Goal: Task Accomplishment & Management: Manage account settings

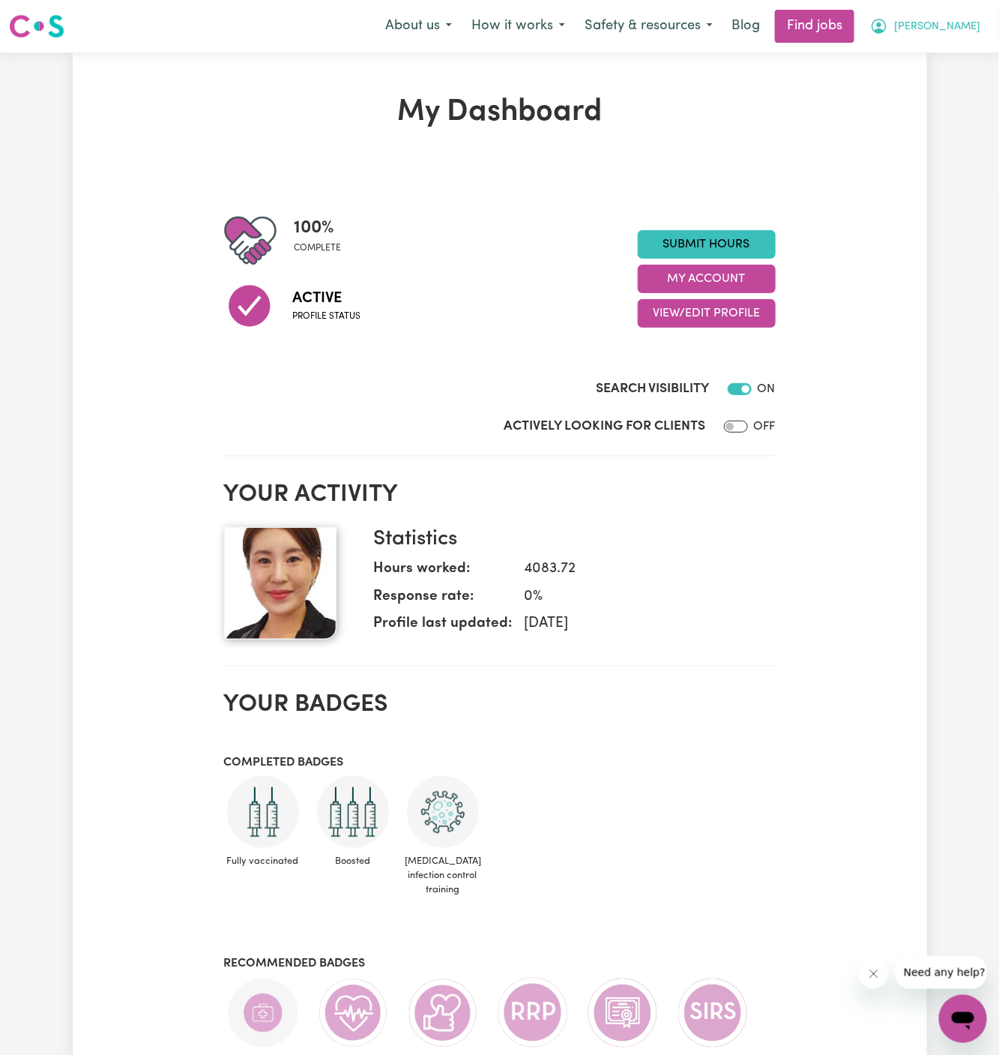
click at [975, 19] on span "[PERSON_NAME]" at bounding box center [937, 27] width 86 height 16
click at [972, 47] on link "My Account" at bounding box center [930, 58] width 118 height 28
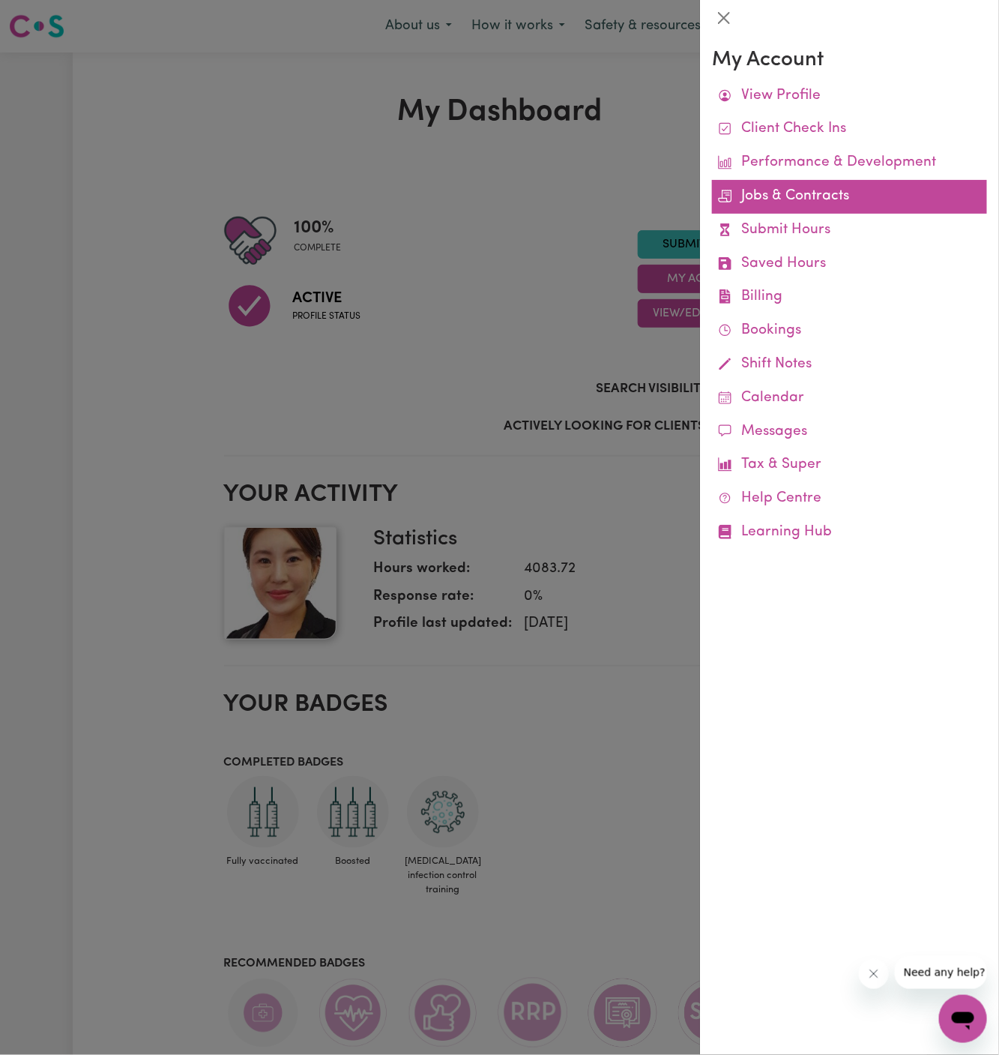
click at [795, 196] on link "Jobs & Contracts" at bounding box center [849, 197] width 275 height 34
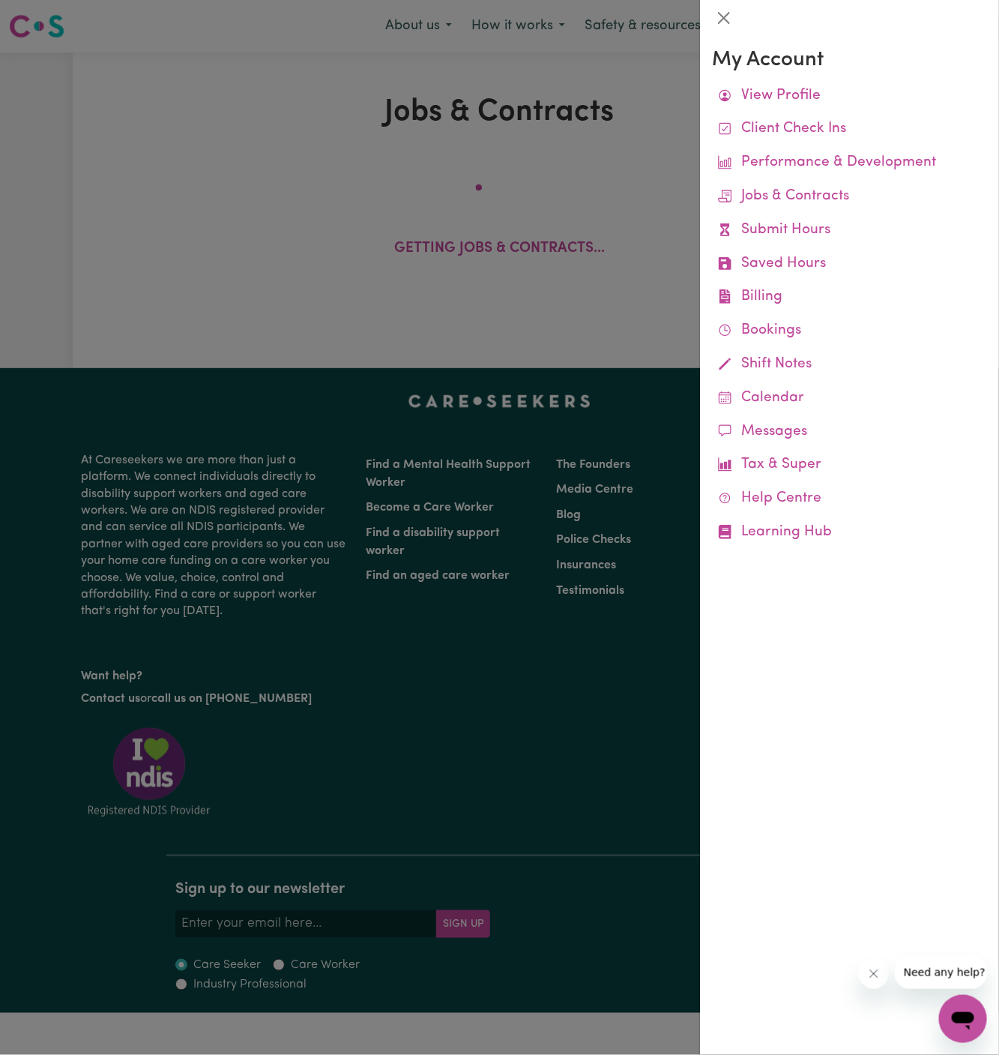
click at [650, 187] on div at bounding box center [499, 527] width 999 height 1055
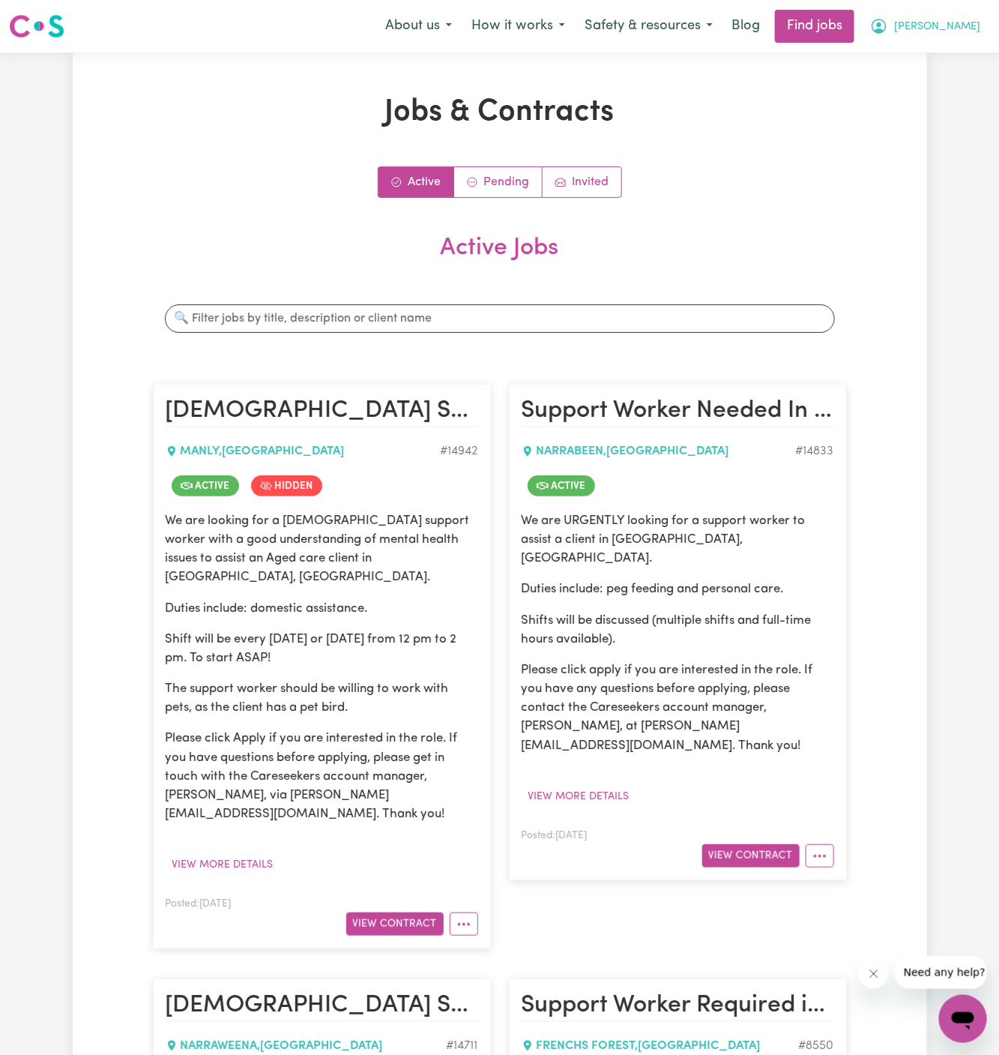
click at [977, 22] on span "[PERSON_NAME]" at bounding box center [937, 27] width 86 height 16
click at [964, 49] on link "My Account" at bounding box center [930, 58] width 118 height 28
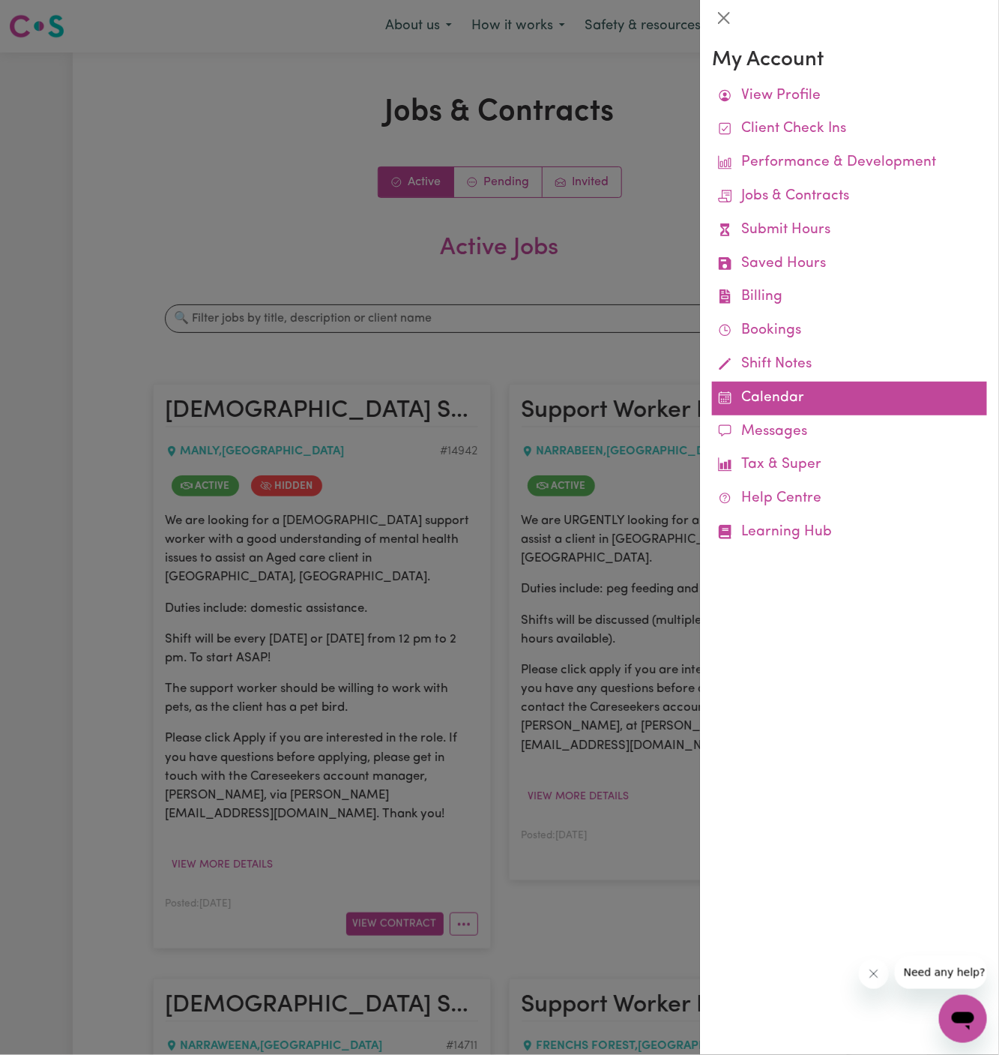
click at [783, 402] on link "Calendar" at bounding box center [849, 399] width 275 height 34
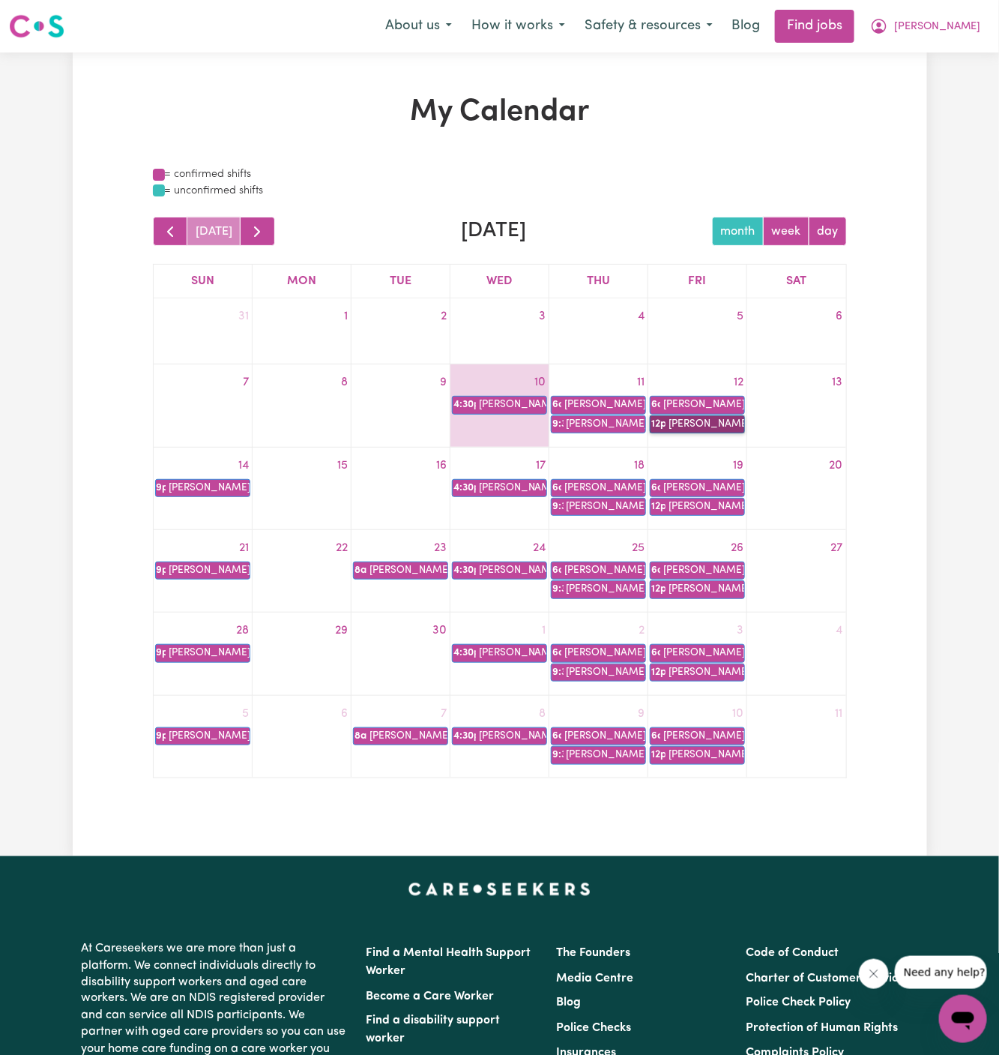
click at [709, 419] on link "12p [PERSON_NAME]" at bounding box center [697, 424] width 95 height 18
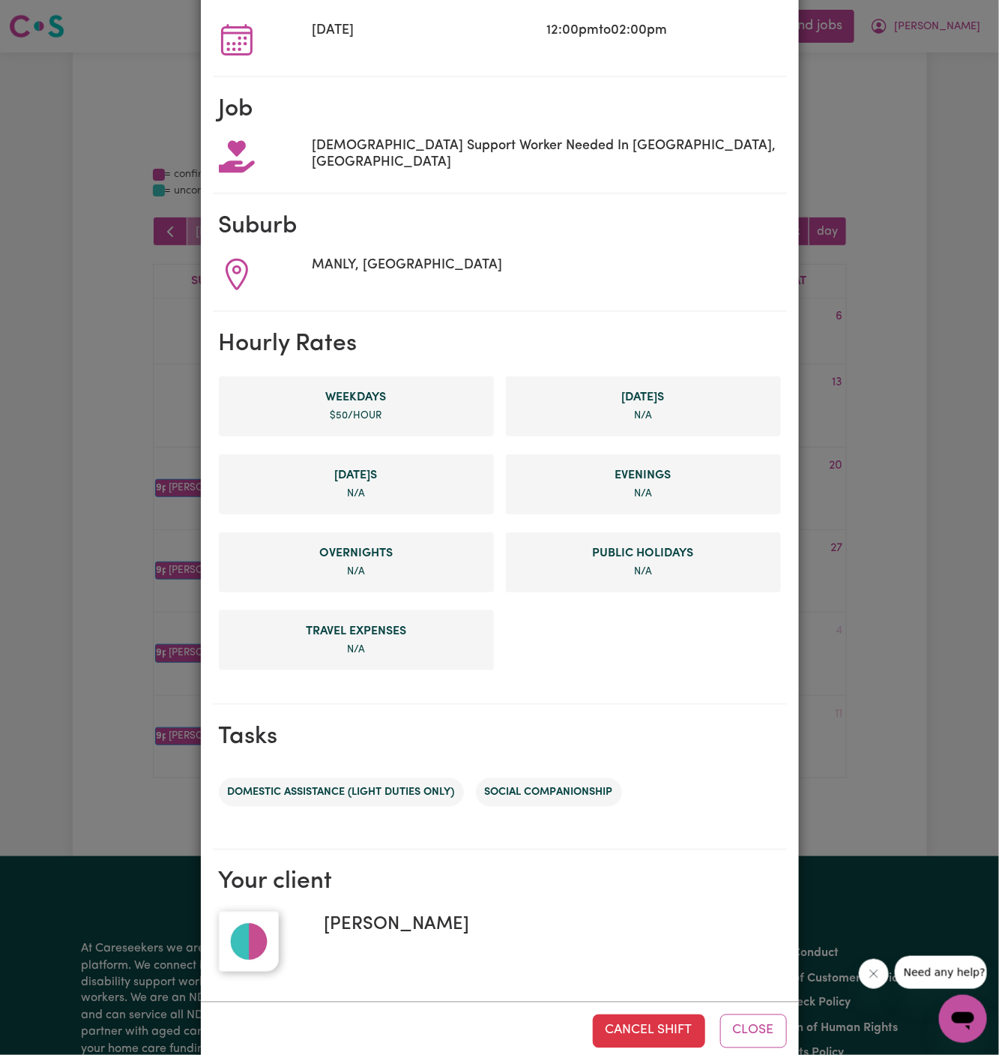
scroll to position [153, 0]
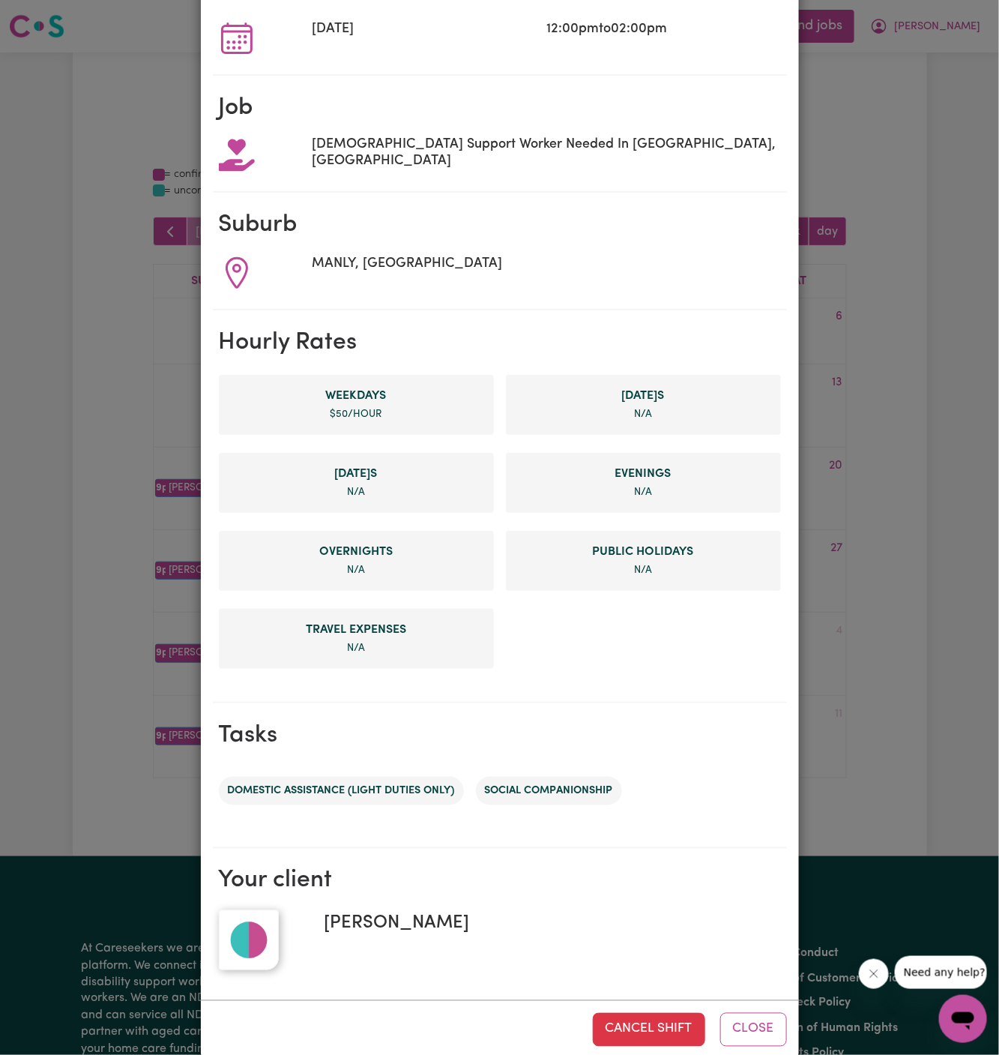
click at [371, 930] on span "[PERSON_NAME]" at bounding box center [391, 923] width 157 height 27
copy span "[PERSON_NAME]"
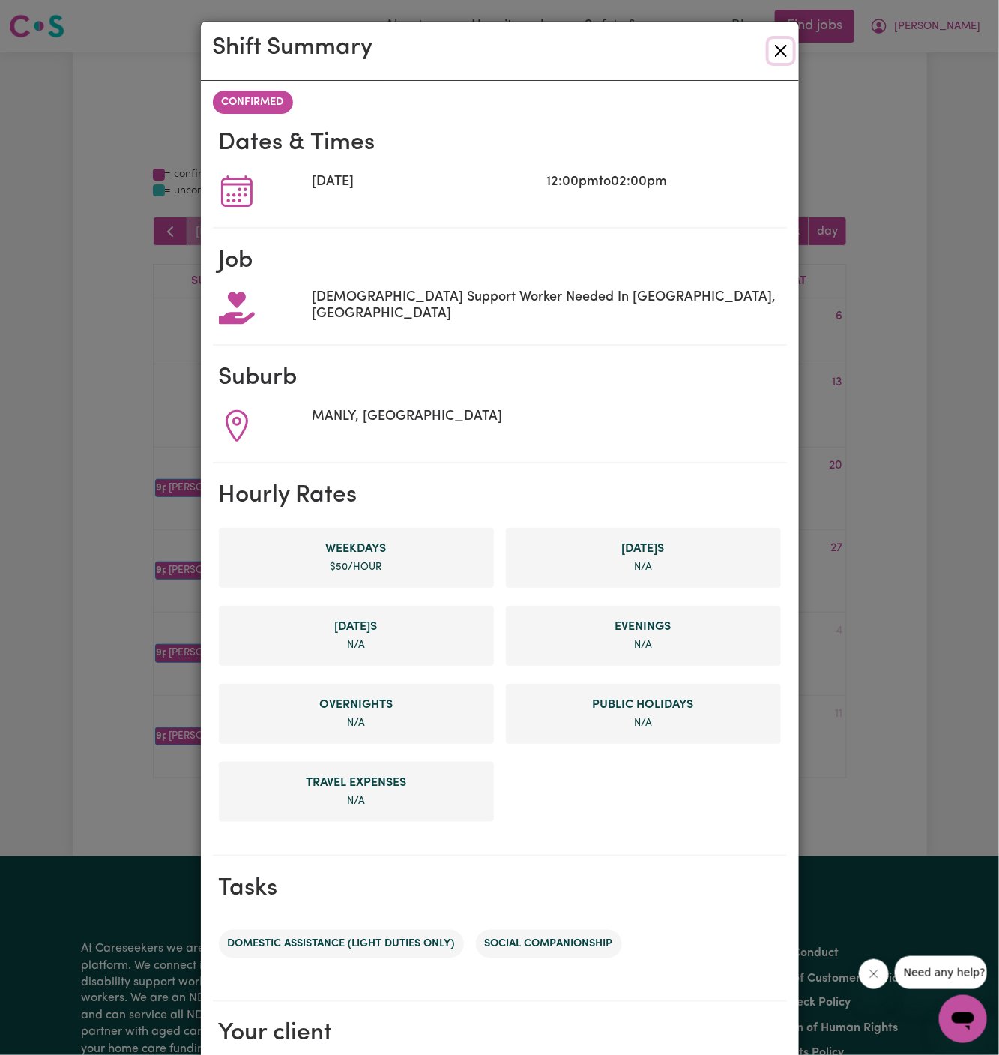
click at [782, 50] on button "Close" at bounding box center [781, 51] width 24 height 24
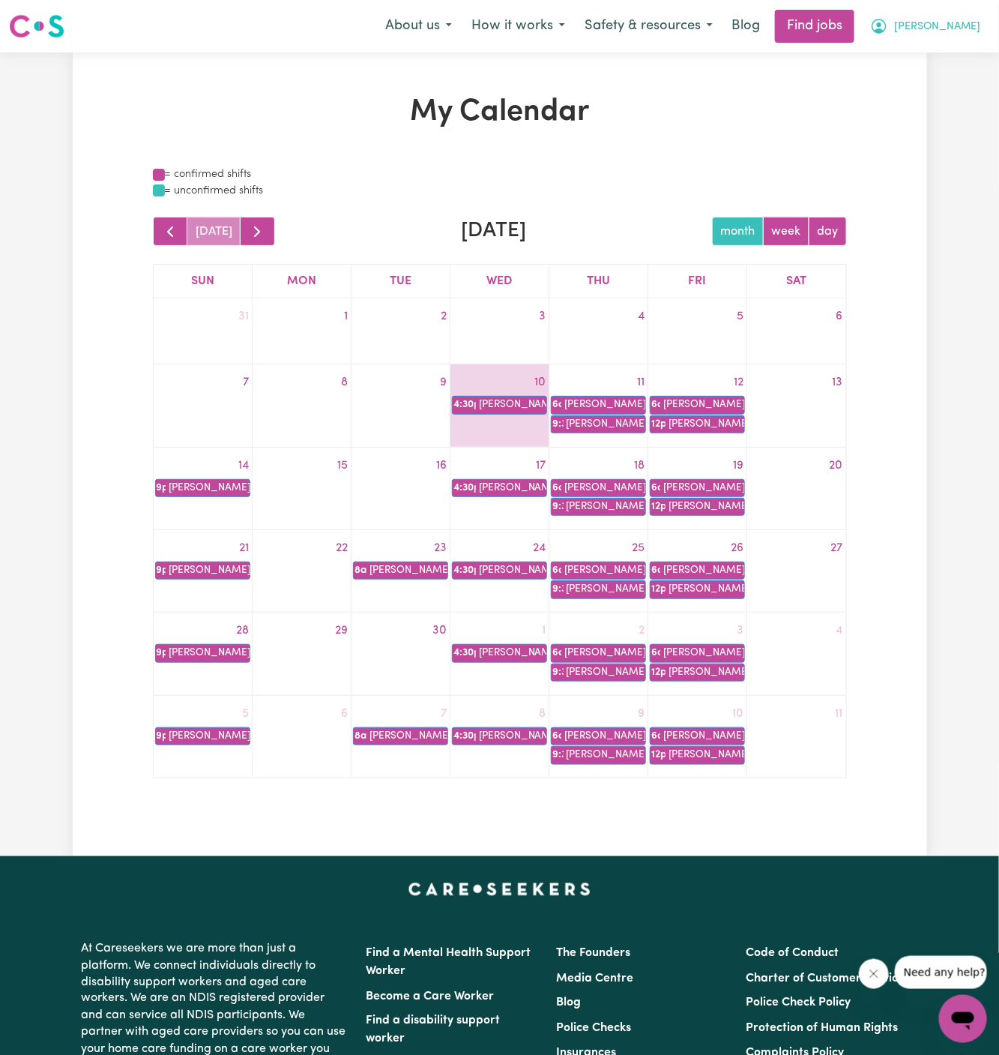
click at [982, 24] on button "[PERSON_NAME]" at bounding box center [926, 25] width 130 height 31
click at [912, 57] on link "My Account" at bounding box center [930, 58] width 118 height 28
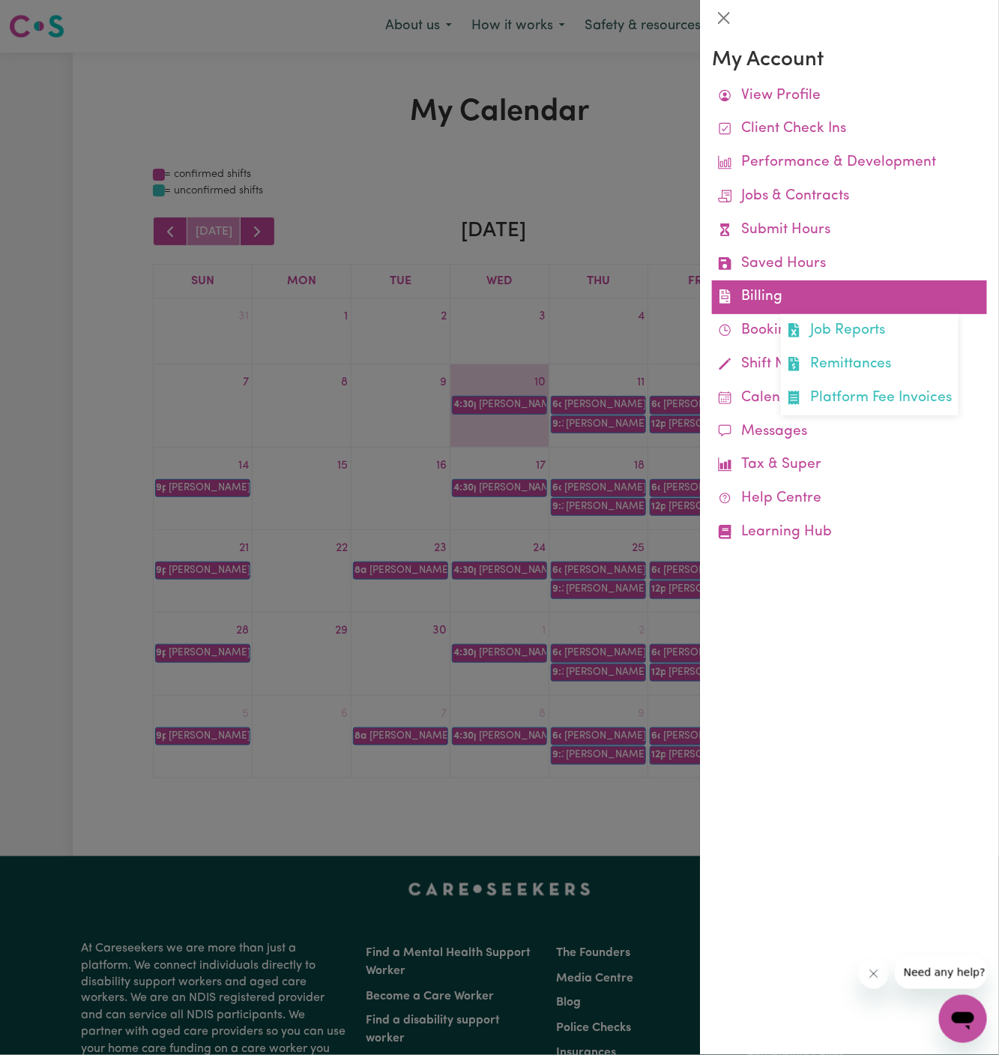
click at [763, 295] on link "Billing Job Reports Remittances Platform Fee Invoices" at bounding box center [849, 297] width 275 height 34
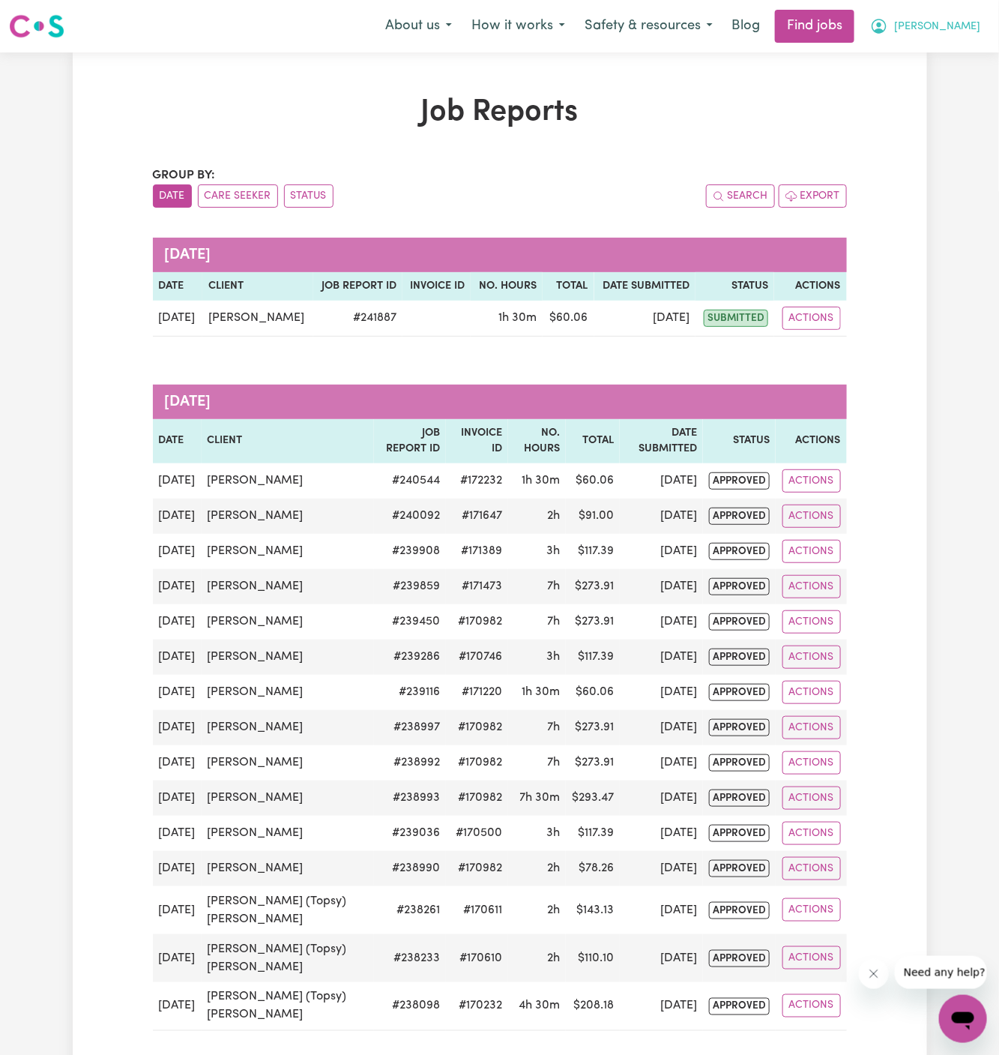
click at [976, 25] on span "[PERSON_NAME]" at bounding box center [937, 27] width 86 height 16
click at [933, 53] on link "My Account" at bounding box center [930, 58] width 118 height 28
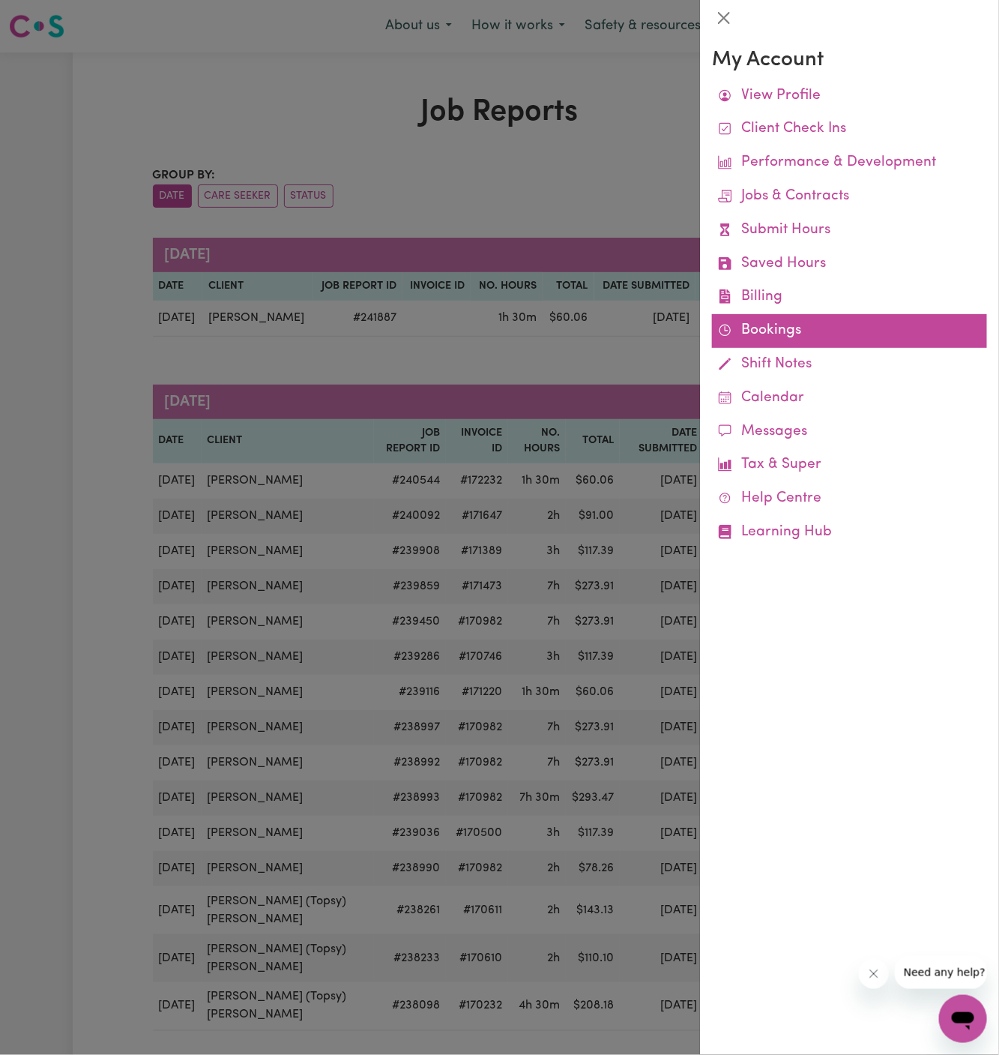
click at [759, 340] on link "Bookings" at bounding box center [849, 331] width 275 height 34
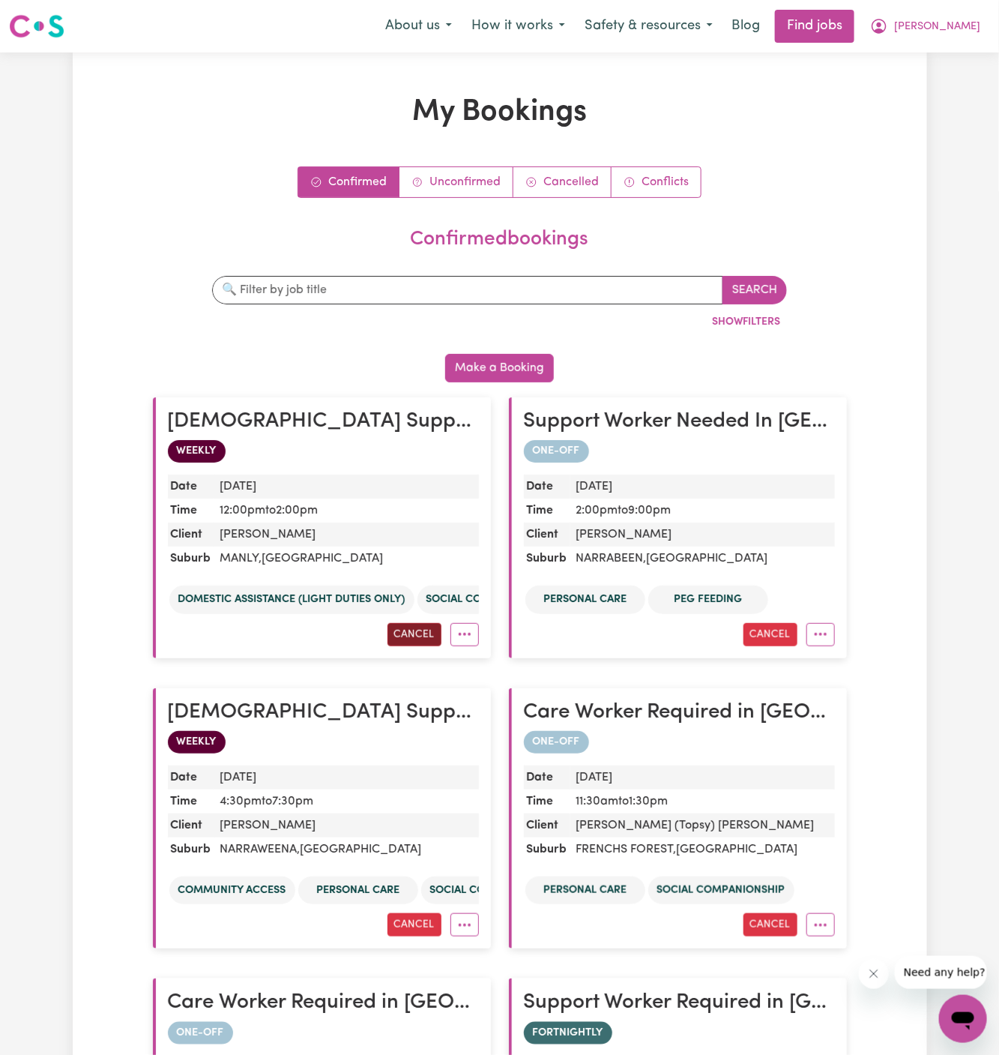
click at [415, 630] on button "Cancel" at bounding box center [415, 634] width 54 height 23
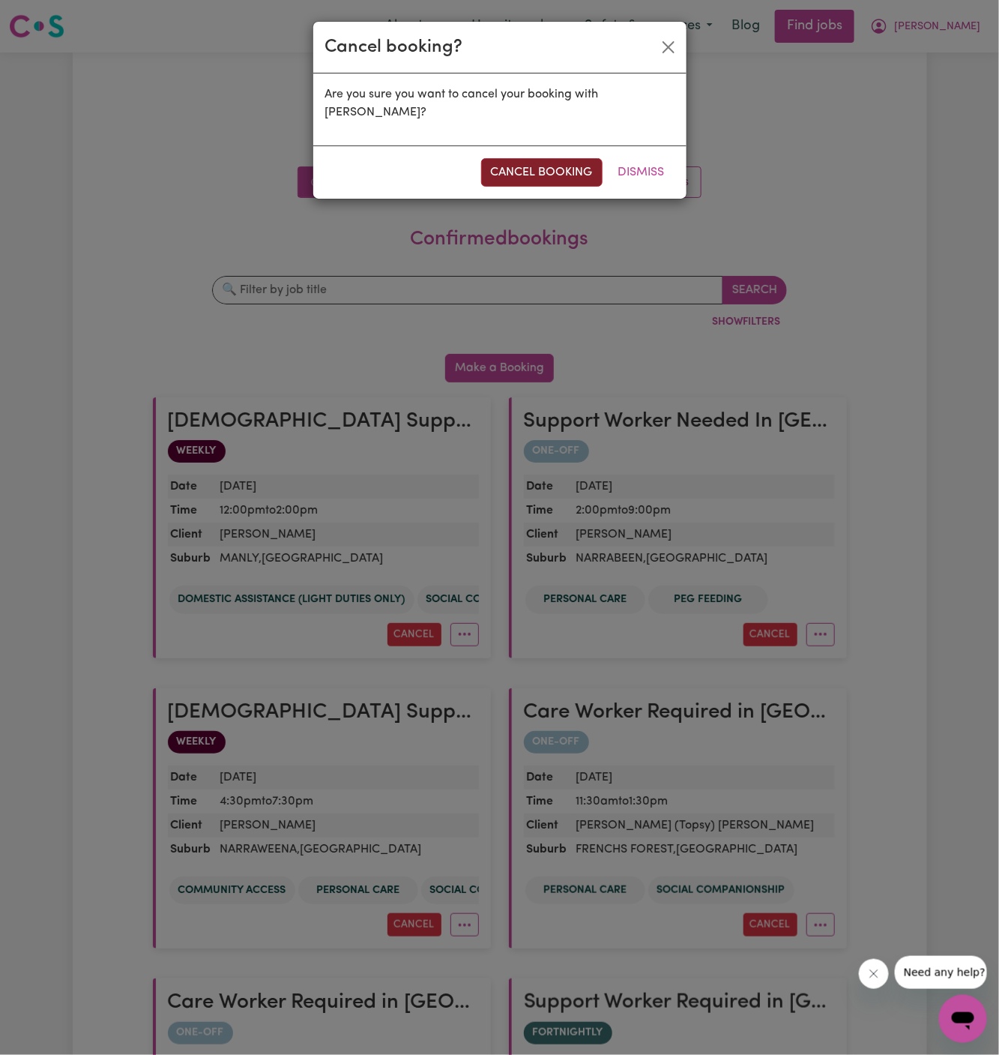
click at [562, 177] on button "cancel booking" at bounding box center [541, 172] width 121 height 28
